Goal: Information Seeking & Learning: Learn about a topic

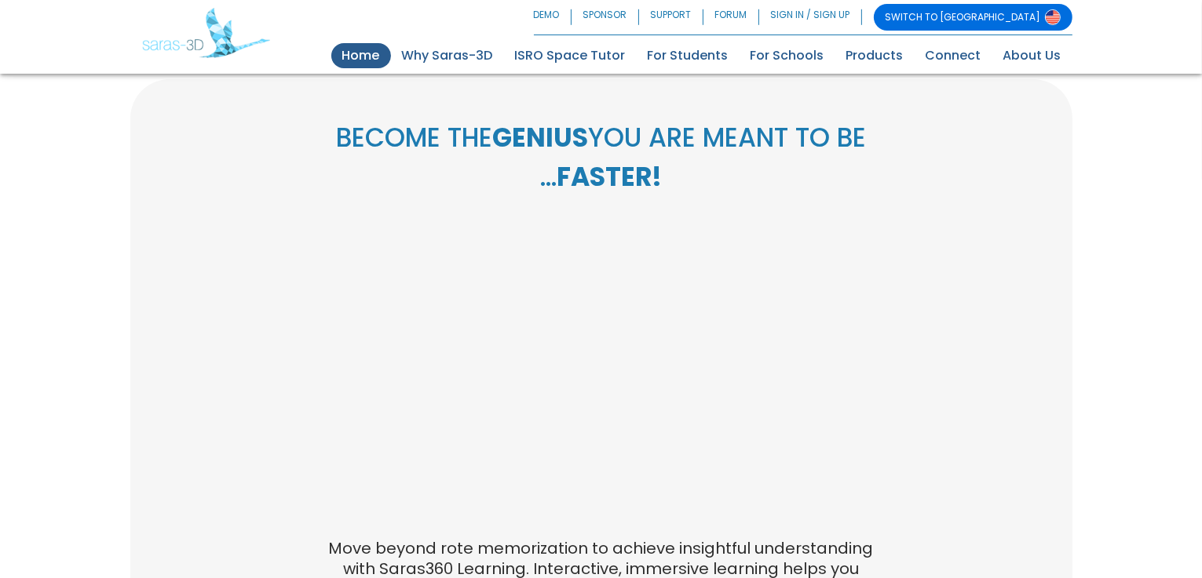
scroll to position [612, 0]
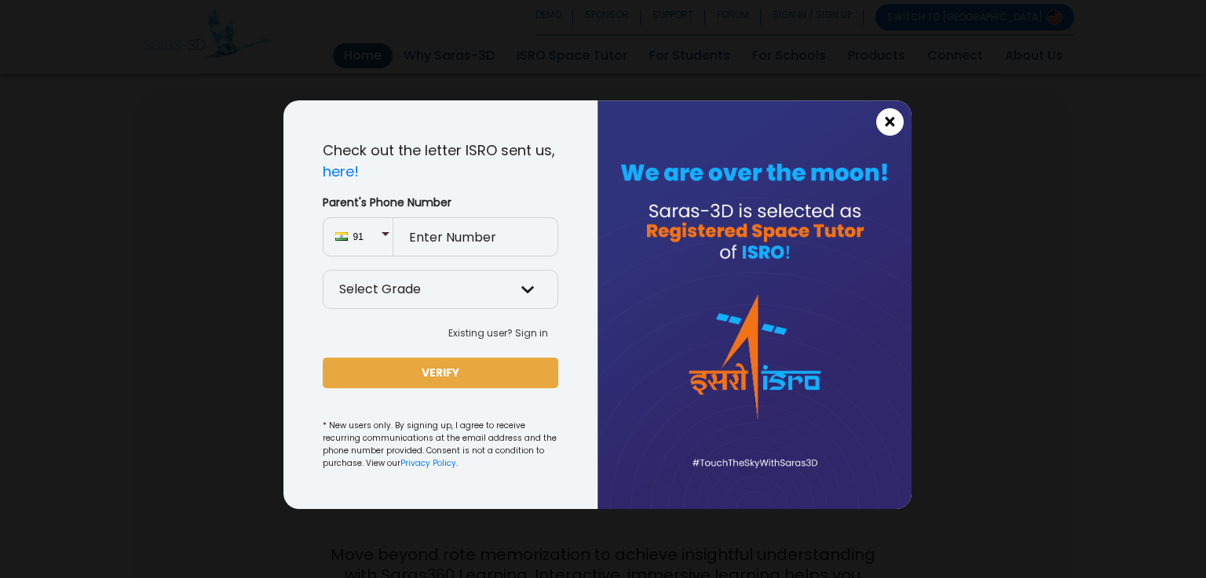
click at [892, 126] on span "×" at bounding box center [889, 122] width 13 height 20
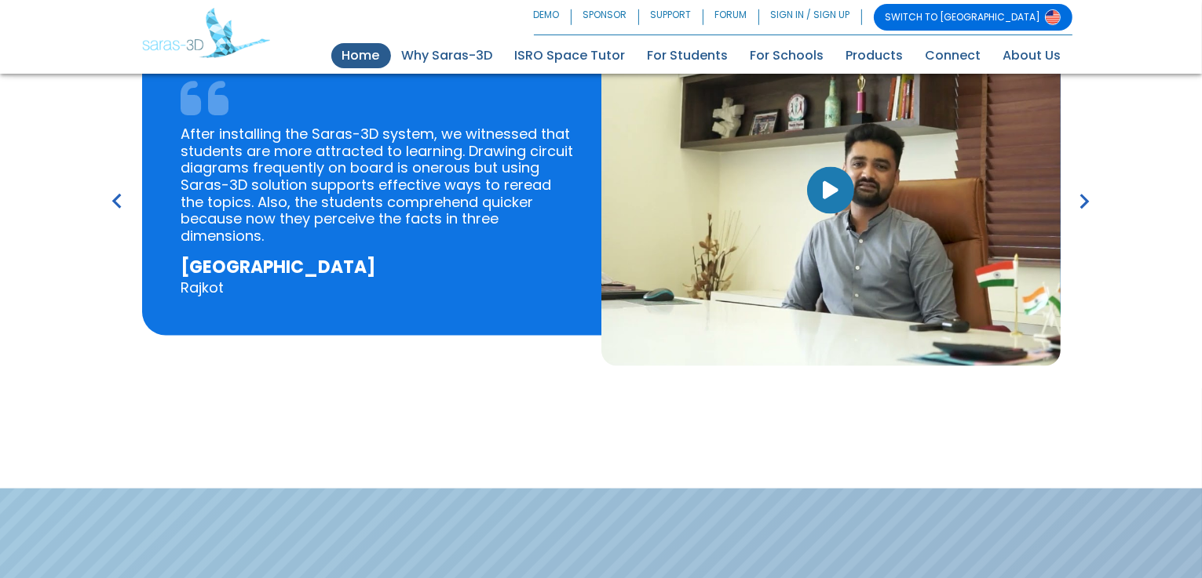
scroll to position [2318, 0]
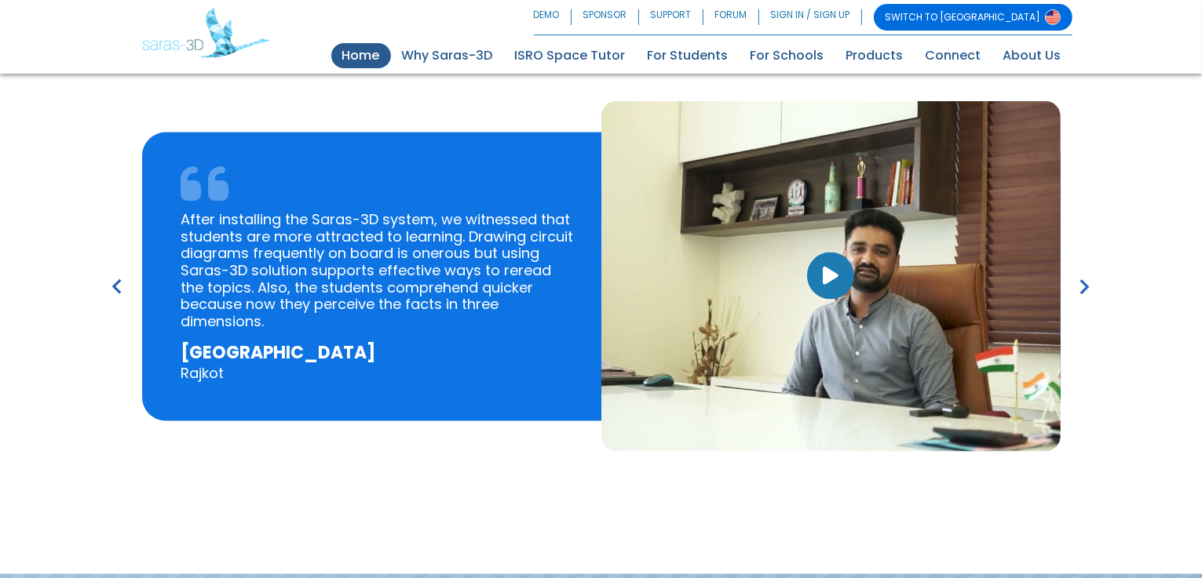
click at [836, 253] on button "button" at bounding box center [830, 276] width 47 height 47
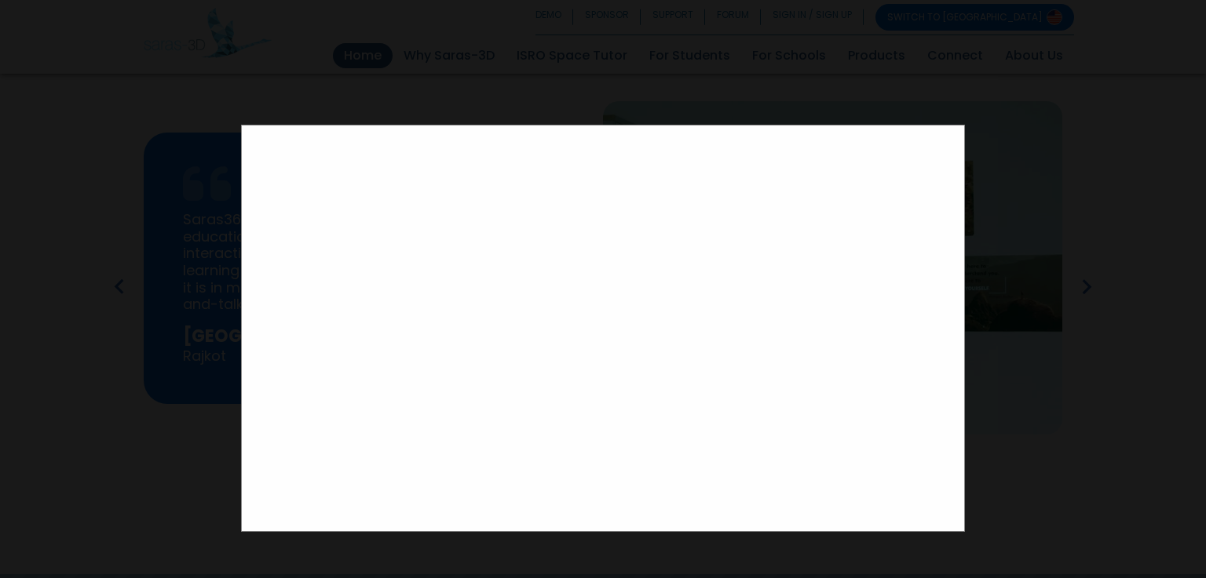
click at [1017, 388] on div at bounding box center [603, 289] width 1206 height 578
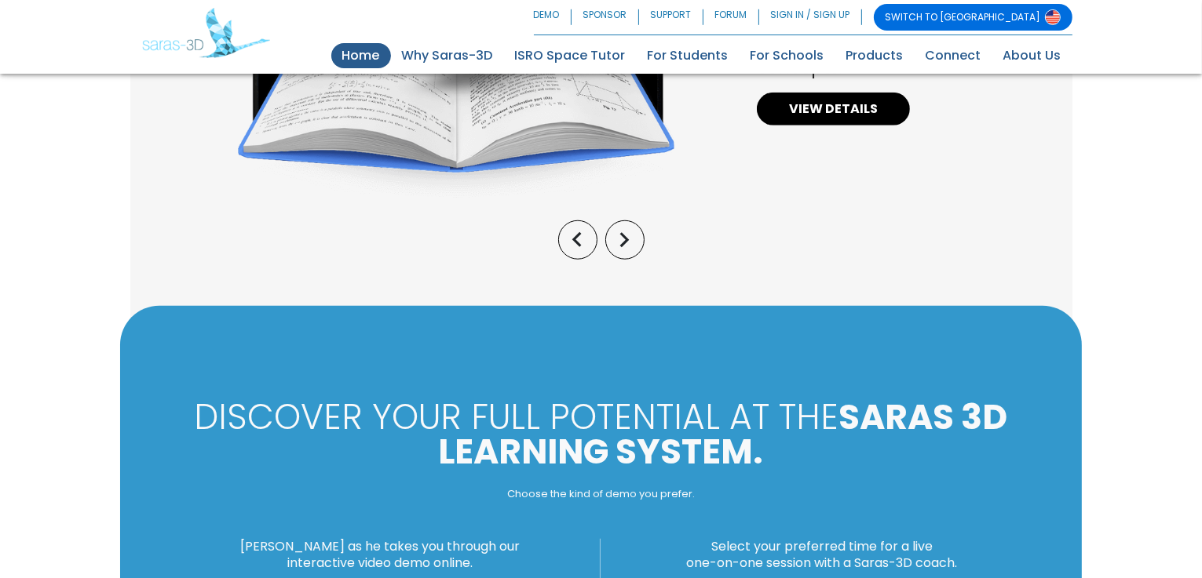
click at [753, 400] on h3 "DISCOVER YOUR FULL POTENTIAL AT THE SARAS 3D LEARNING SYSTEM." at bounding box center [600, 434] width 859 height 69
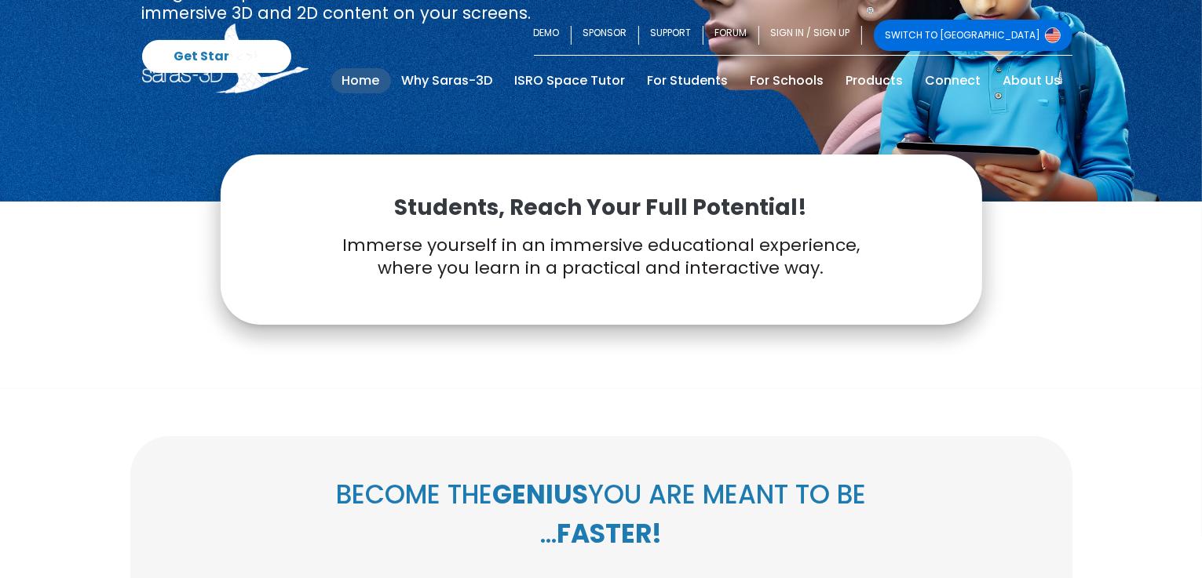
scroll to position [0, 0]
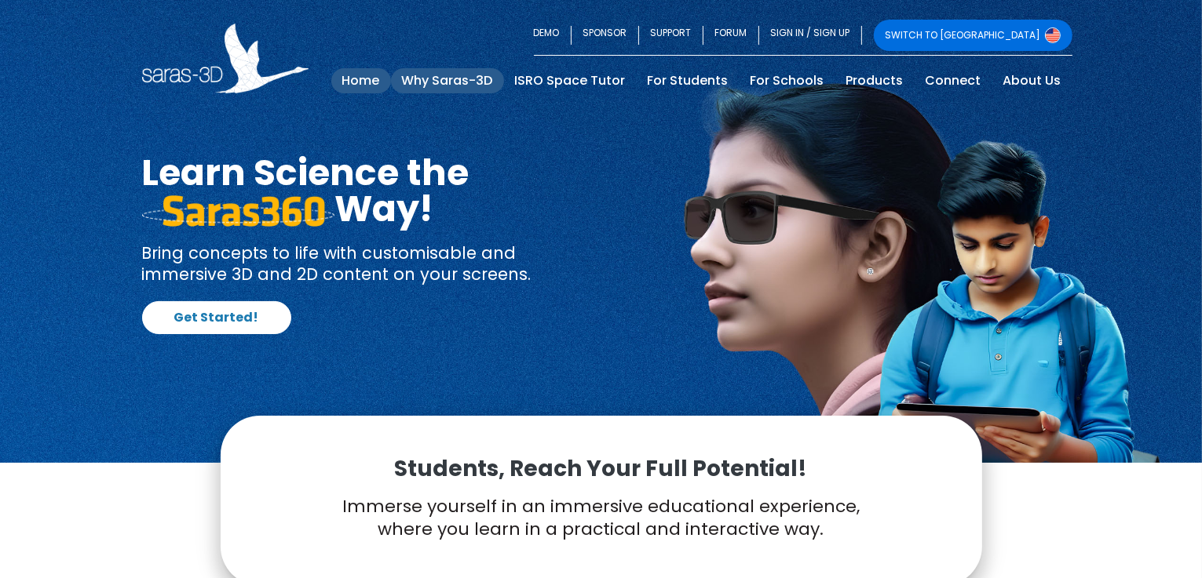
click at [491, 81] on link "Why Saras-3D" at bounding box center [447, 80] width 113 height 25
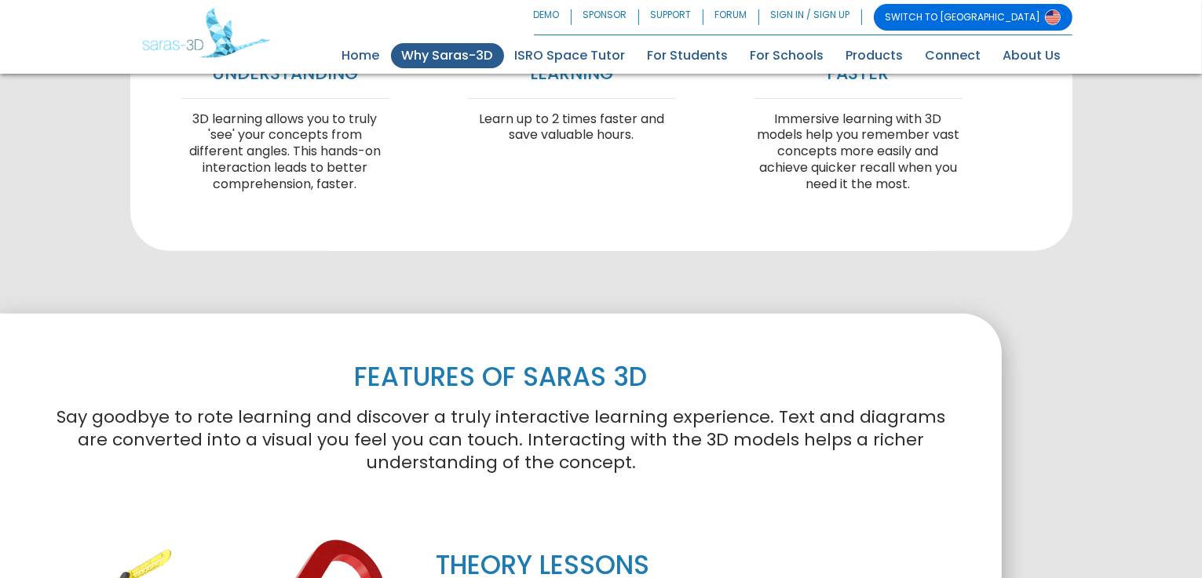
drag, startPoint x: 491, startPoint y: 75, endPoint x: 491, endPoint y: 58, distance: 17.3
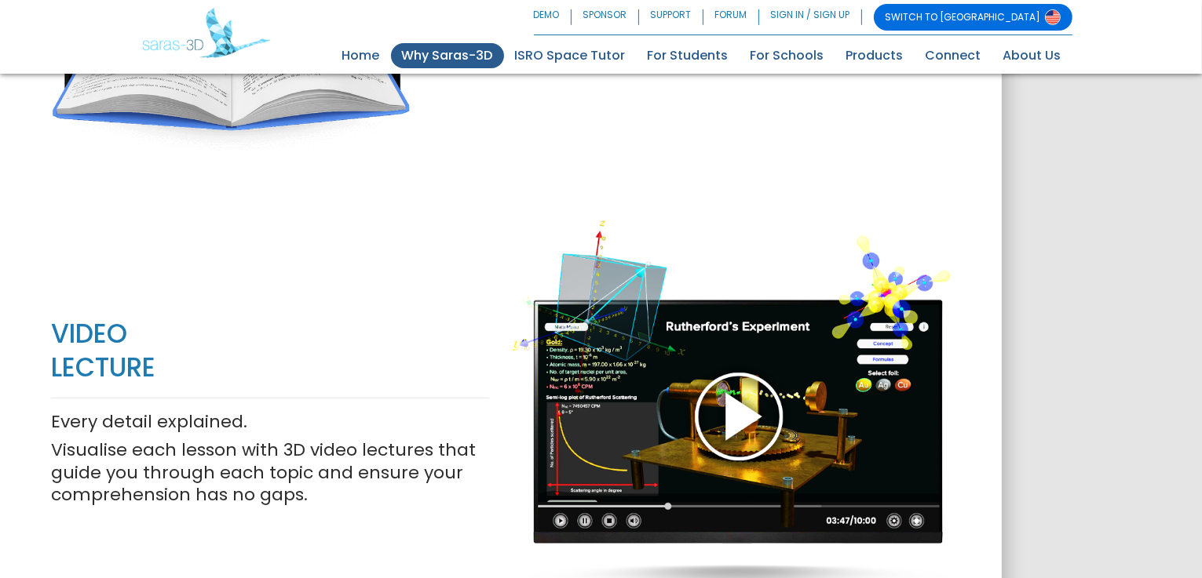
scroll to position [1266, 0]
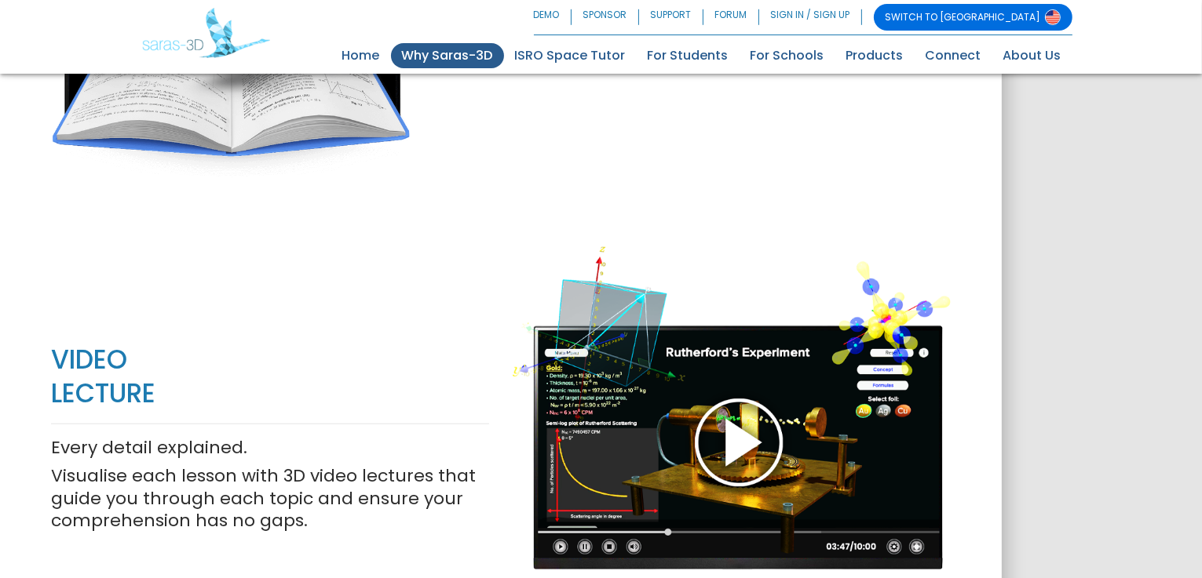
click at [761, 340] on div at bounding box center [732, 441] width 438 height 510
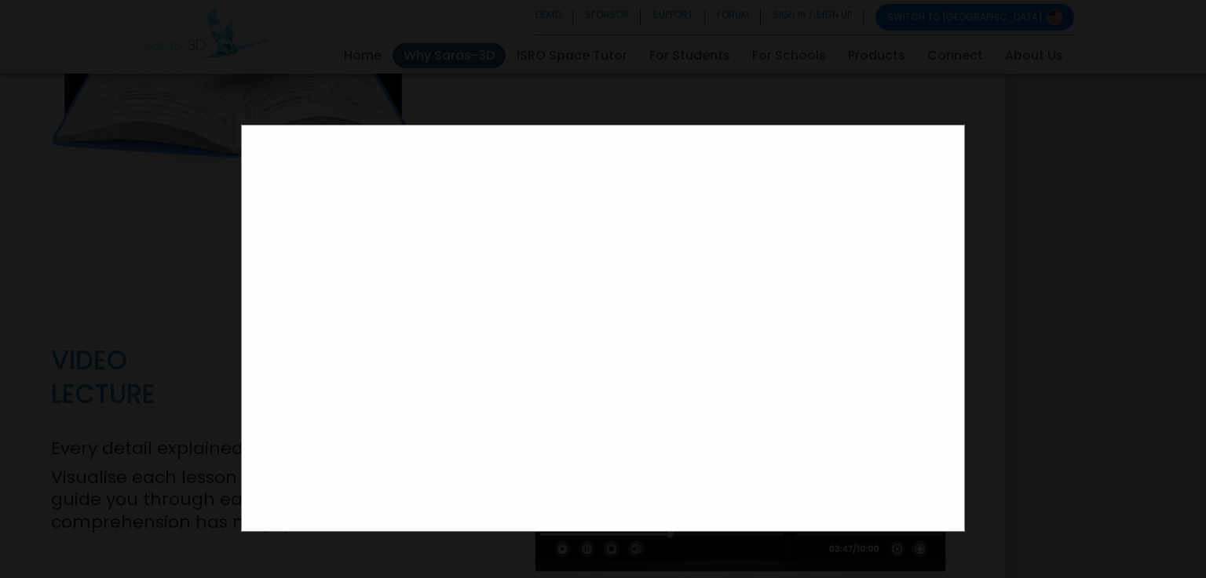
click at [167, 205] on div at bounding box center [603, 289] width 1206 height 578
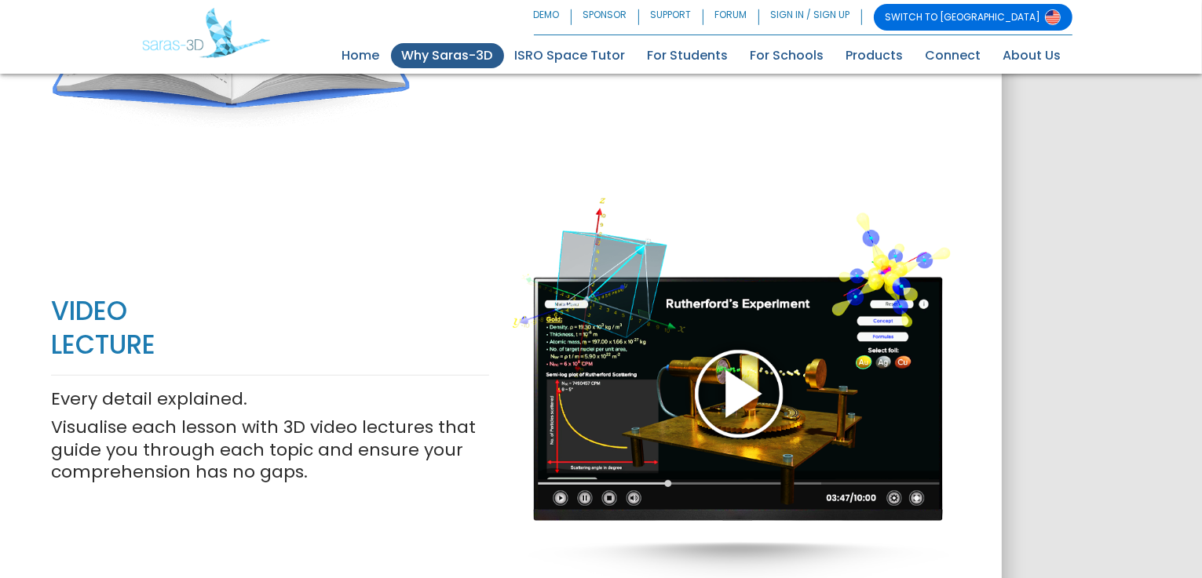
scroll to position [1289, 0]
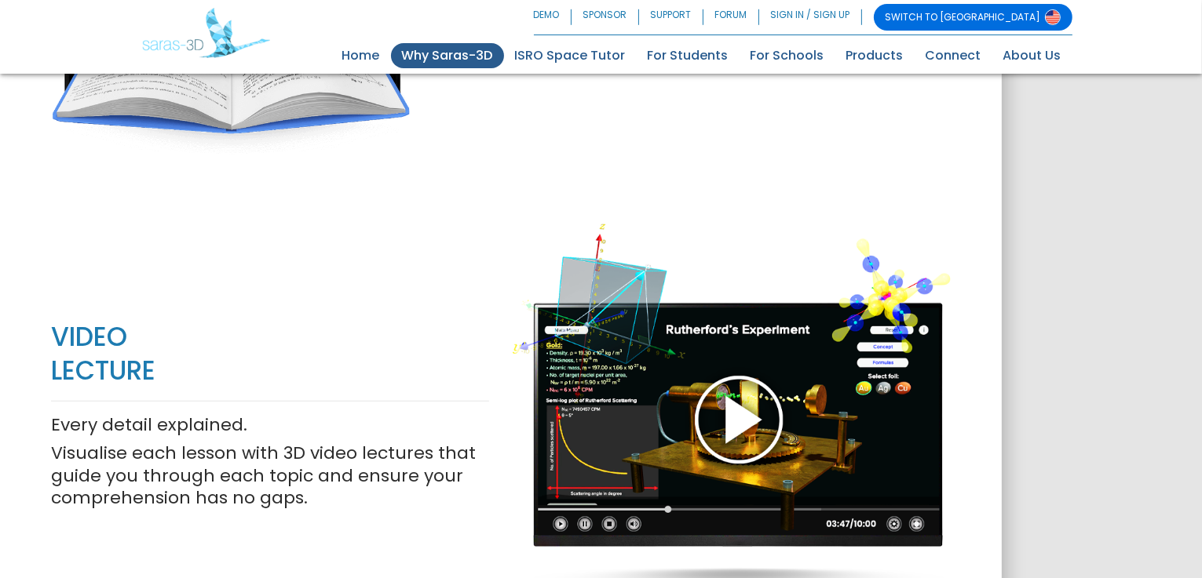
click at [578, 163] on div at bounding box center [732, 418] width 438 height 510
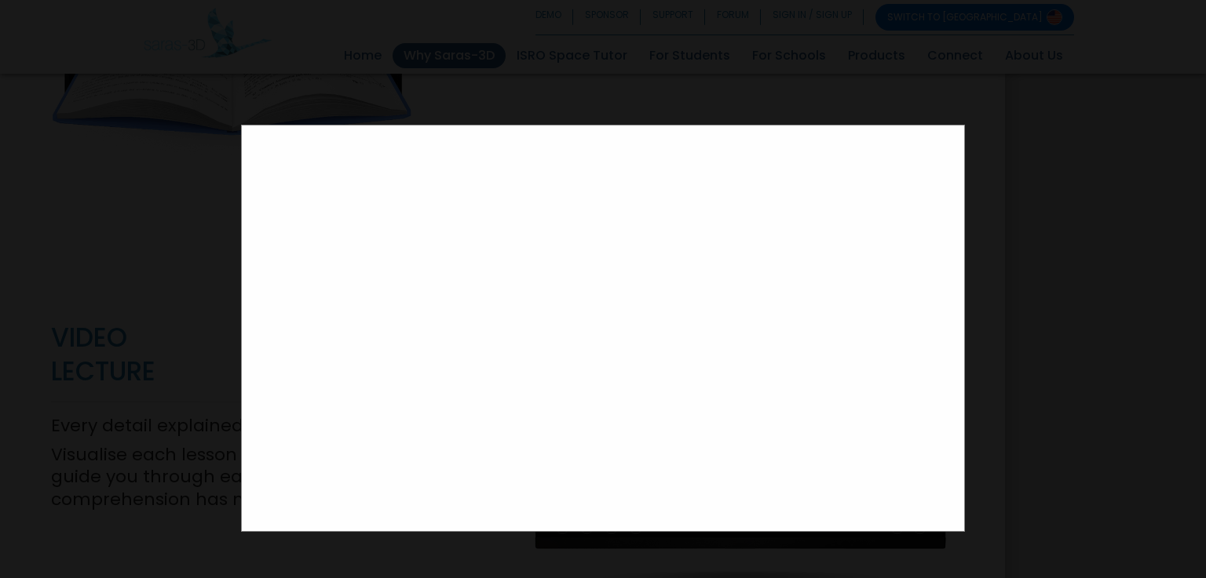
click at [129, 301] on div at bounding box center [603, 289] width 1206 height 578
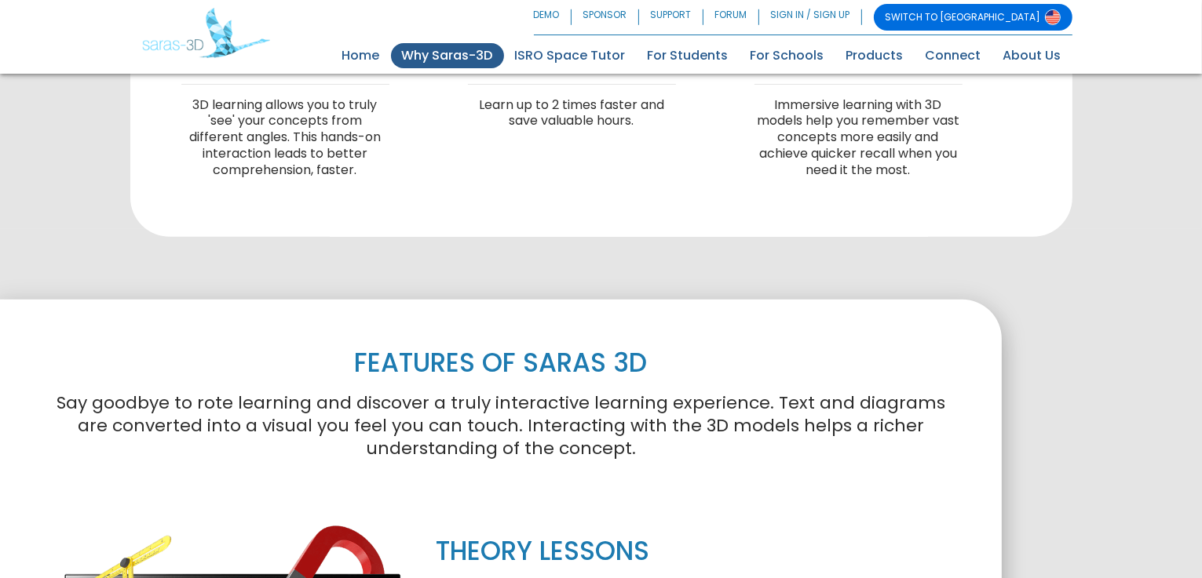
scroll to position [608, 0]
